Goal: Answer question/provide support

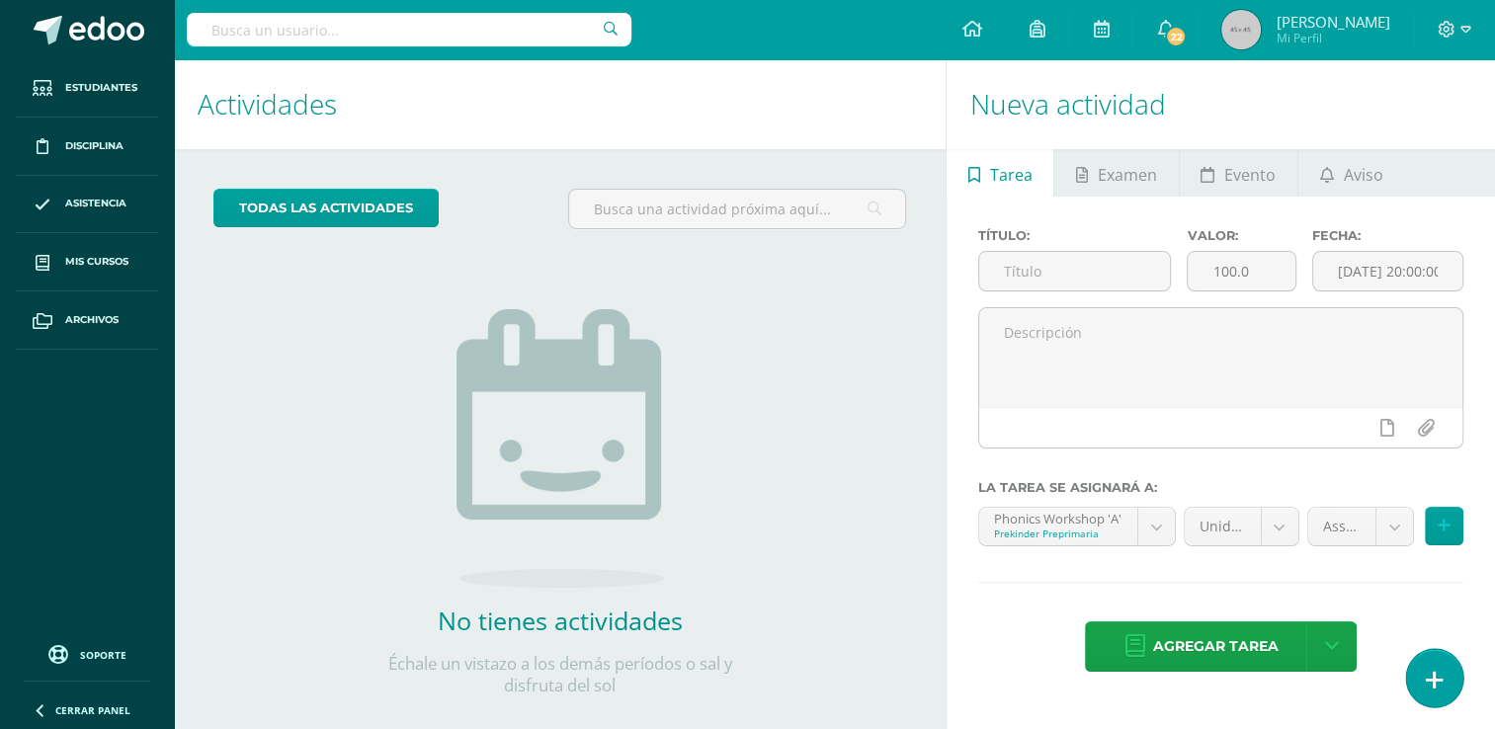
click at [1460, 684] on link at bounding box center [1435, 677] width 56 height 57
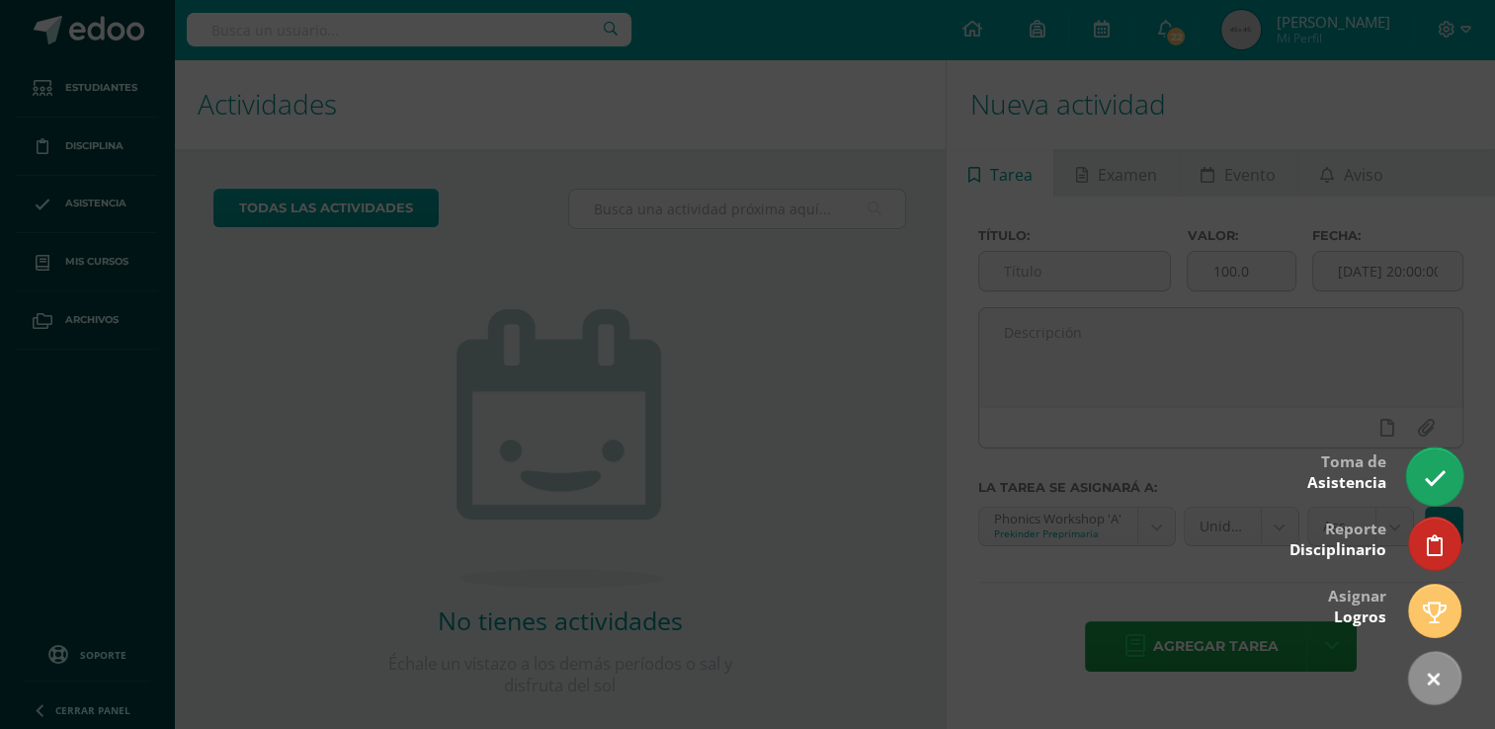
click at [1434, 485] on icon at bounding box center [1434, 479] width 23 height 23
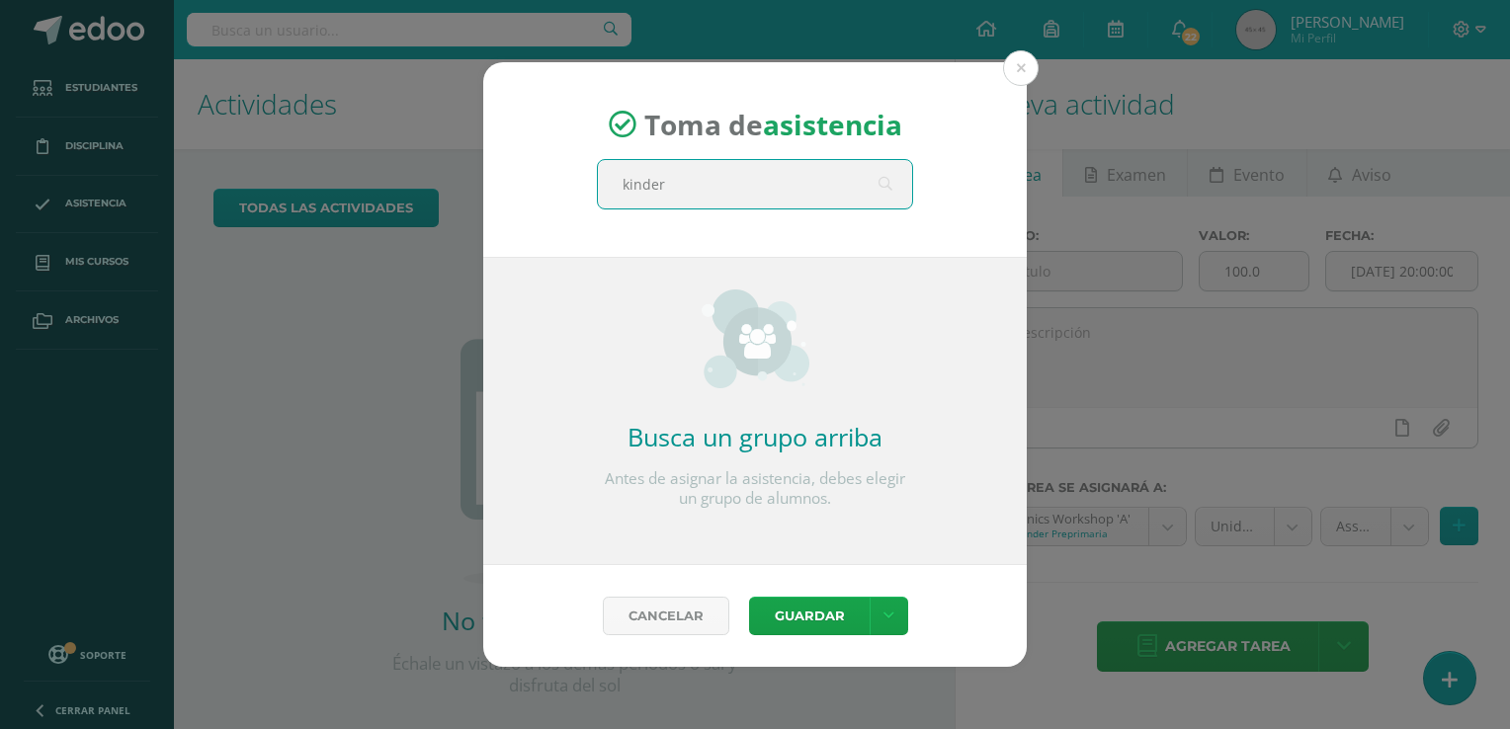
type input "kinder b"
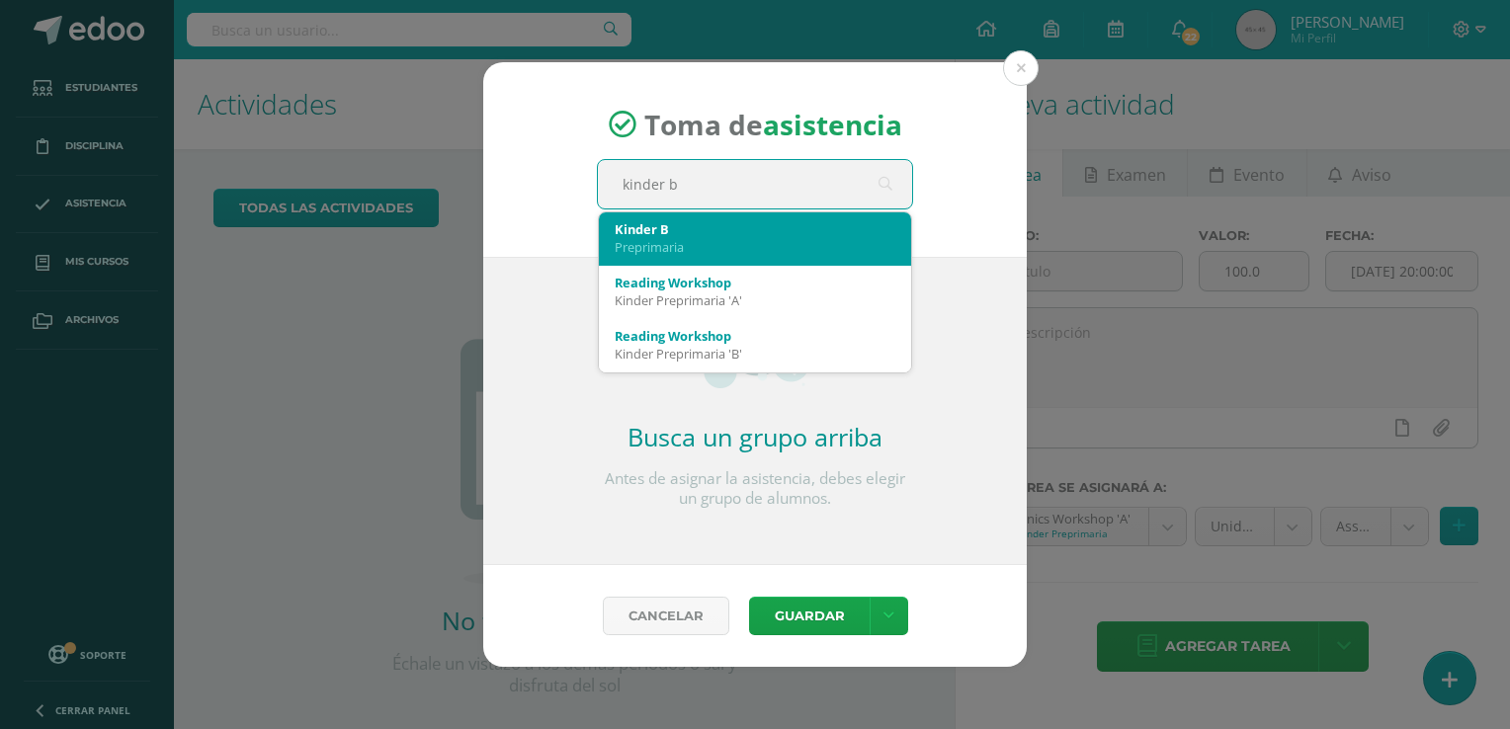
click at [741, 221] on div "Kinder B" at bounding box center [755, 229] width 281 height 18
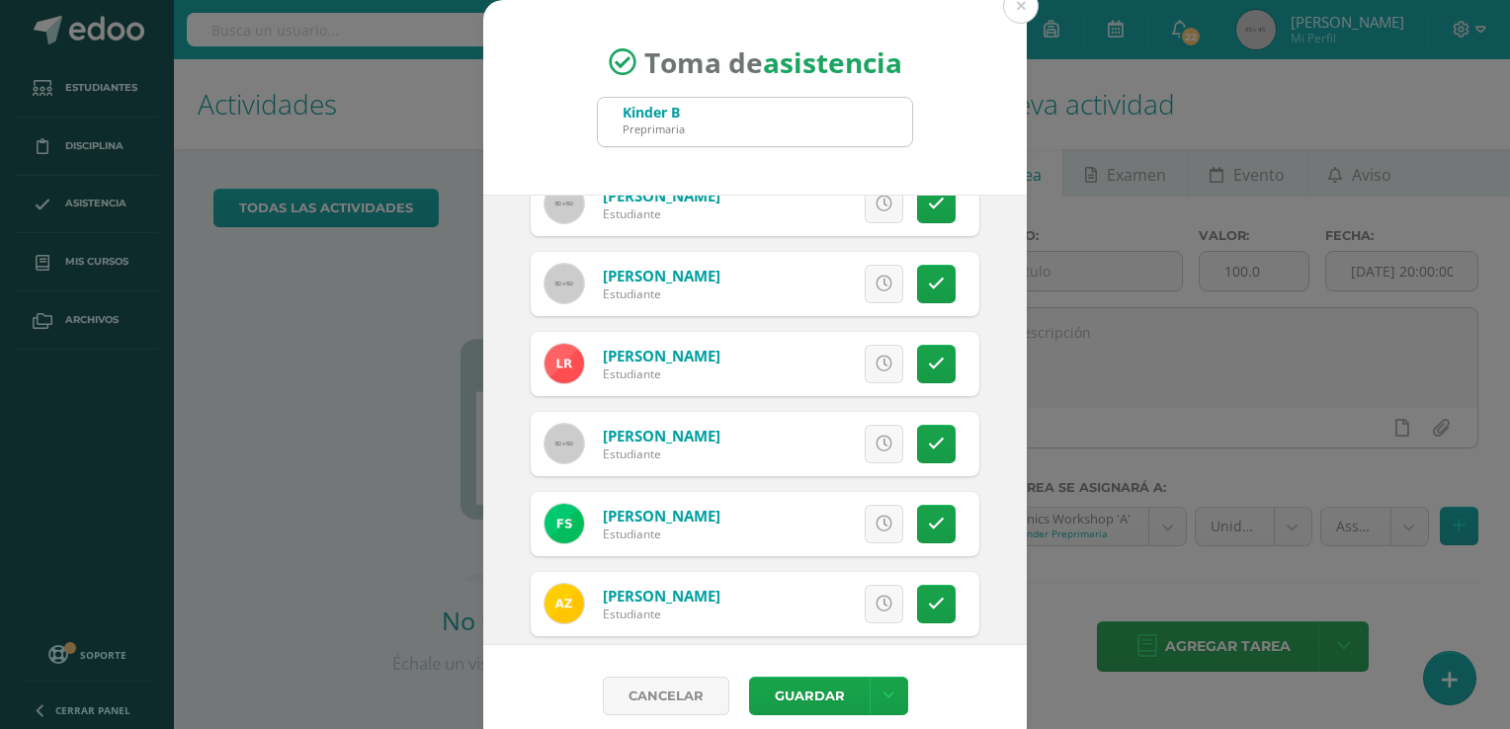
scroll to position [996, 0]
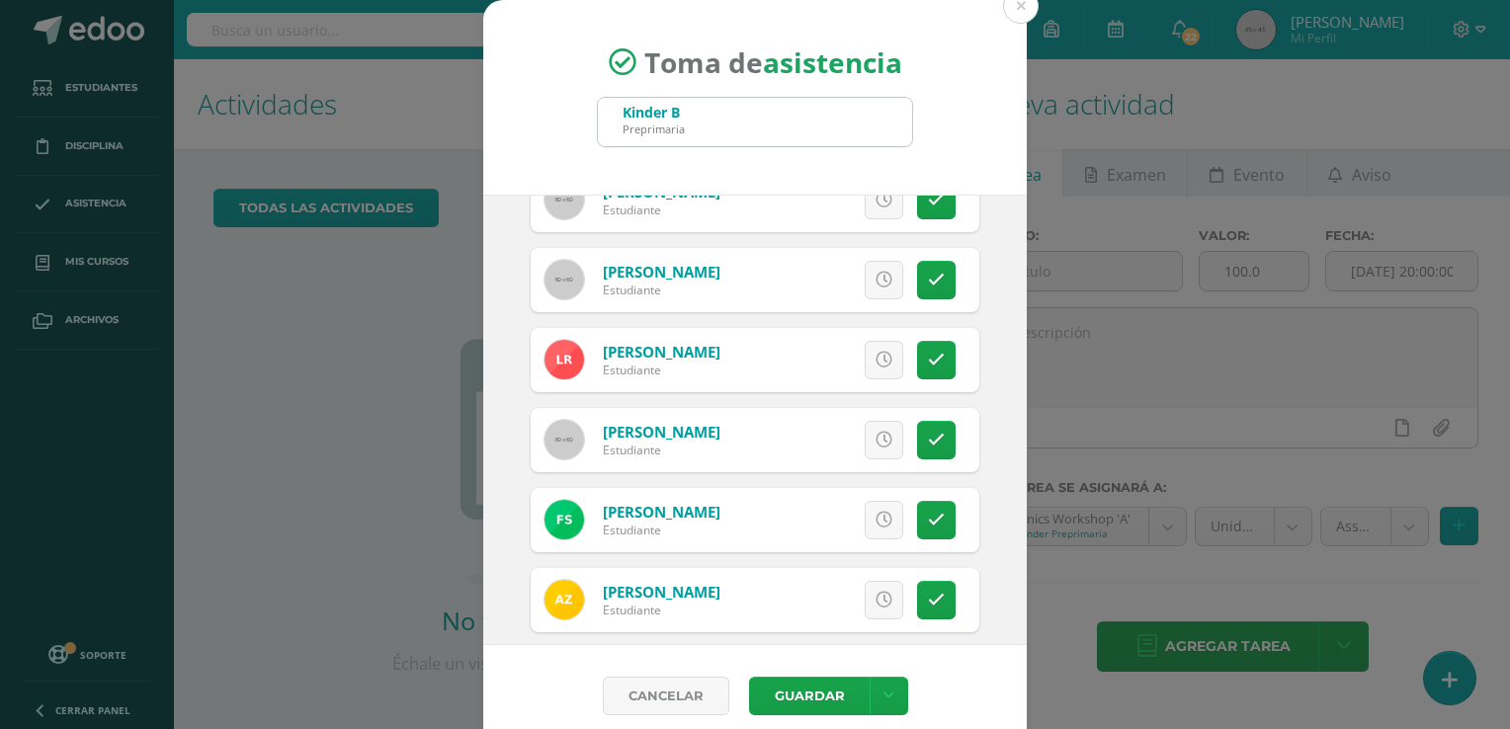
click at [695, 543] on div "Excusa Detalles sobre excusa: Añadir excusa a todas las inasistencias del día C…" at bounding box center [837, 520] width 285 height 64
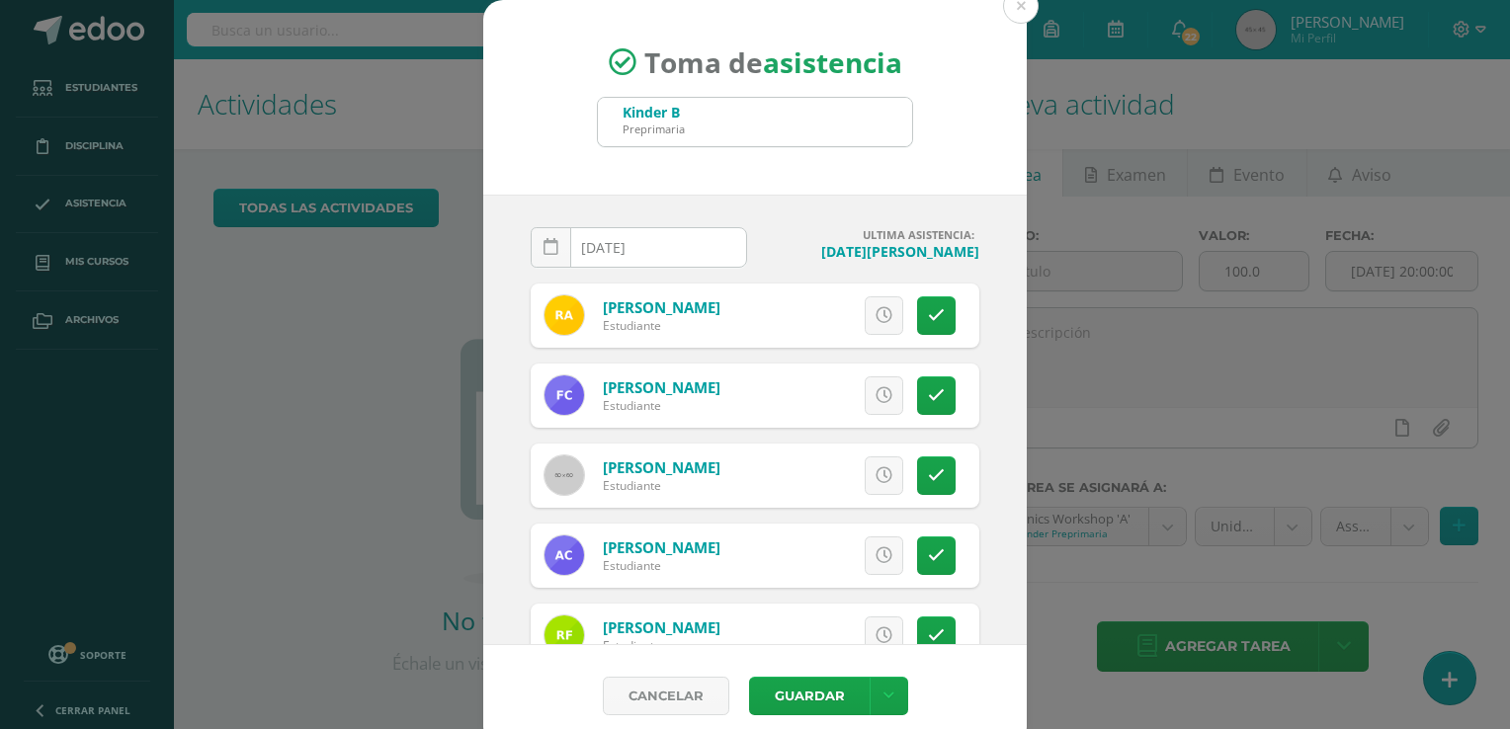
scroll to position [87, 0]
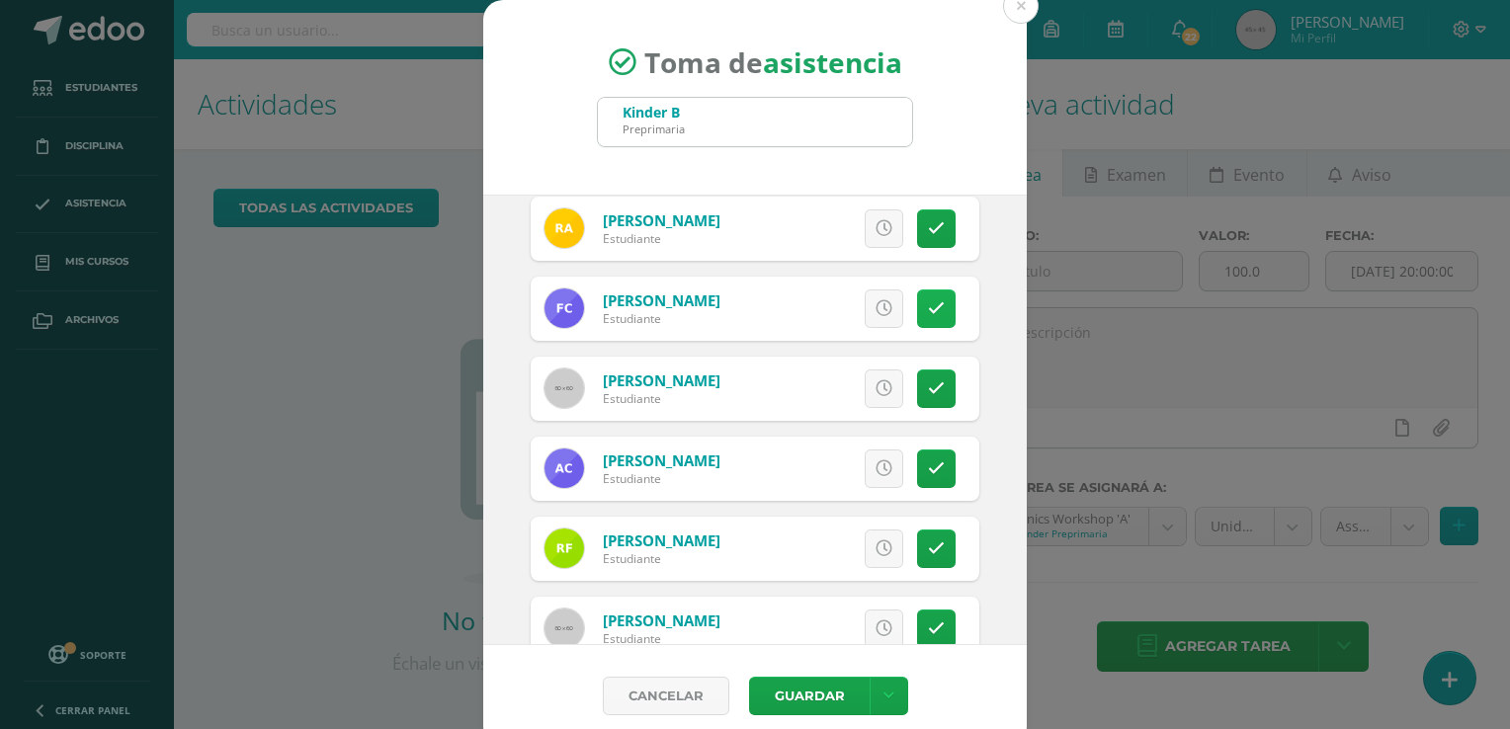
click at [917, 304] on link at bounding box center [936, 309] width 39 height 39
click at [928, 387] on icon at bounding box center [936, 389] width 17 height 17
click at [800, 682] on button "Guardar" at bounding box center [809, 696] width 121 height 39
